Goal: Task Accomplishment & Management: Use online tool/utility

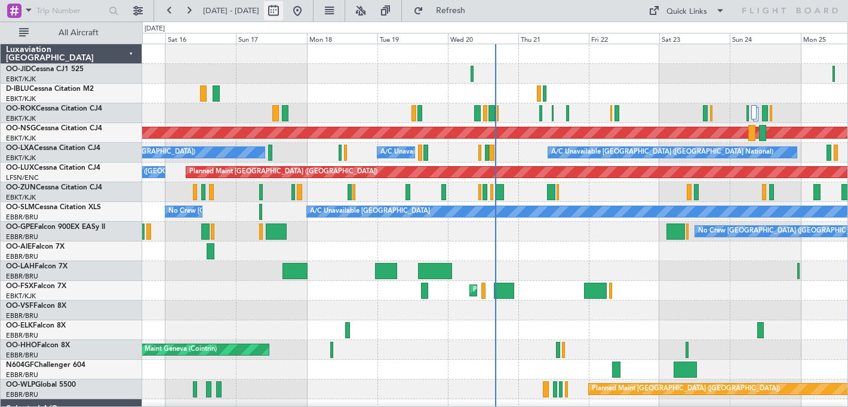
click at [283, 4] on button at bounding box center [273, 10] width 19 height 19
select select "8"
select select "2025"
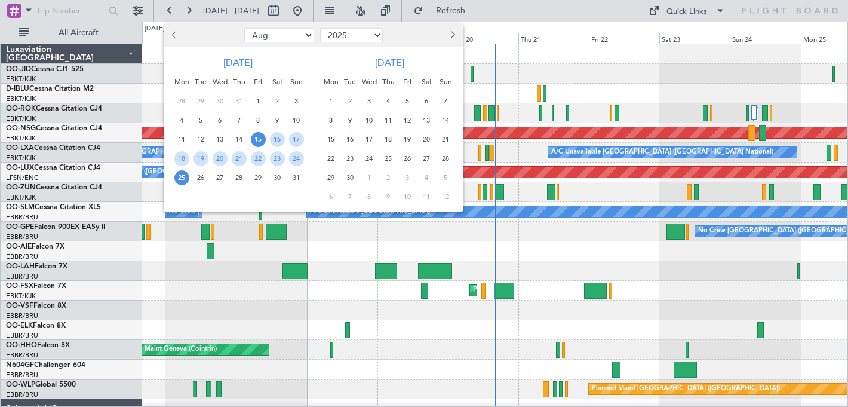
click at [446, 32] on button "Next month" at bounding box center [452, 35] width 13 height 19
click at [332, 142] on span "13" at bounding box center [331, 139] width 15 height 15
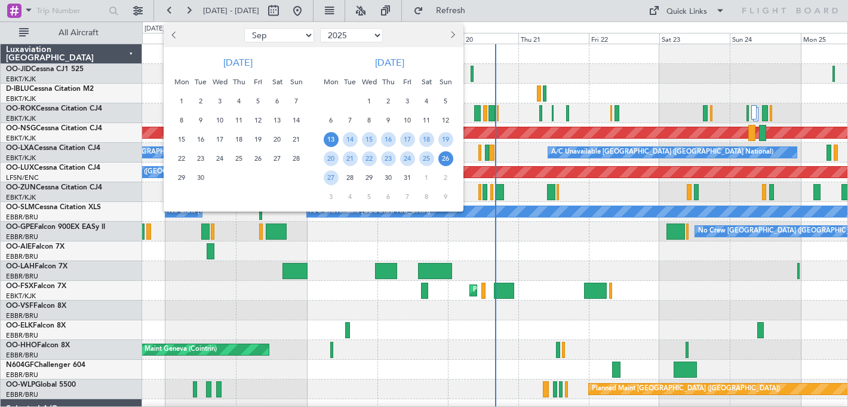
click at [441, 157] on span "26" at bounding box center [445, 158] width 15 height 15
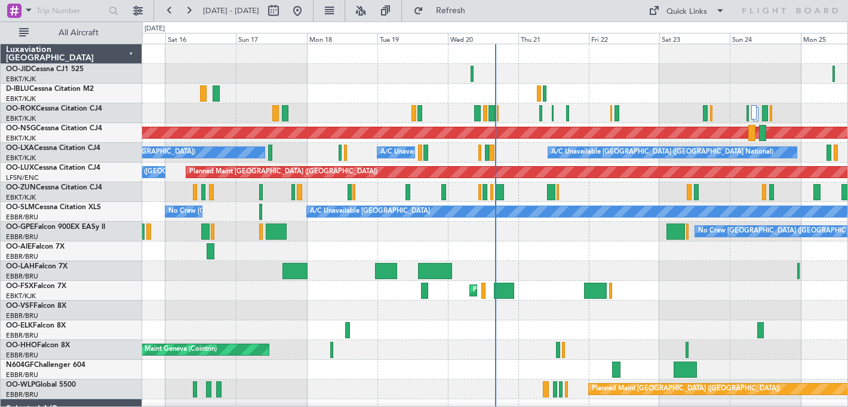
select select "10"
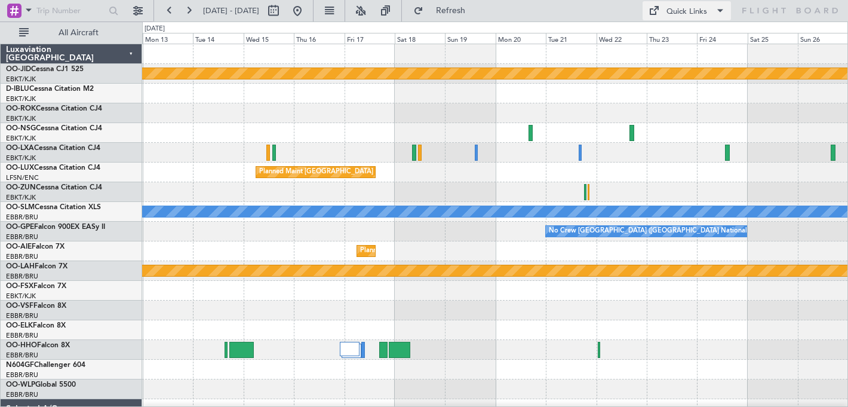
click at [700, 13] on div "Quick Links" at bounding box center [687, 12] width 41 height 12
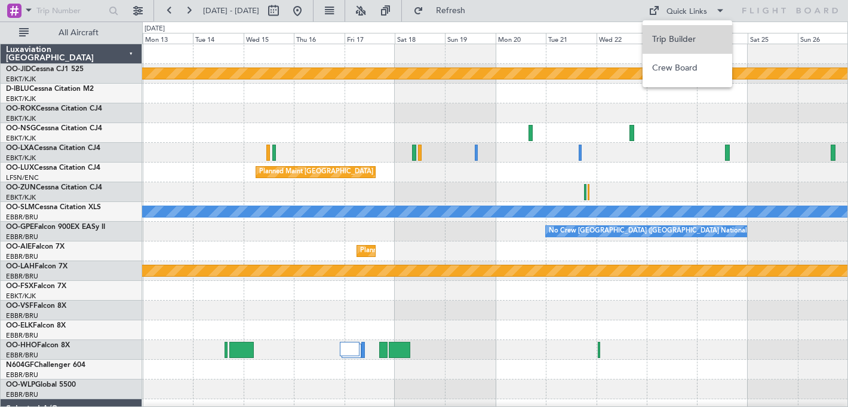
click at [689, 39] on button "Trip Builder" at bounding box center [688, 39] width 90 height 29
